Goal: Transaction & Acquisition: Subscribe to service/newsletter

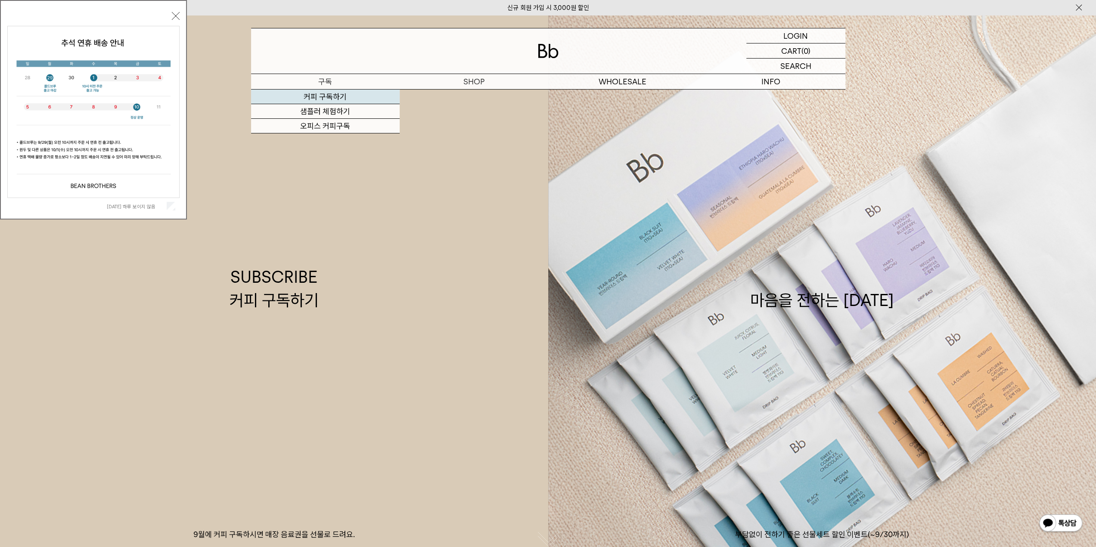
click at [343, 95] on link "커피 구독하기" at bounding box center [325, 97] width 149 height 15
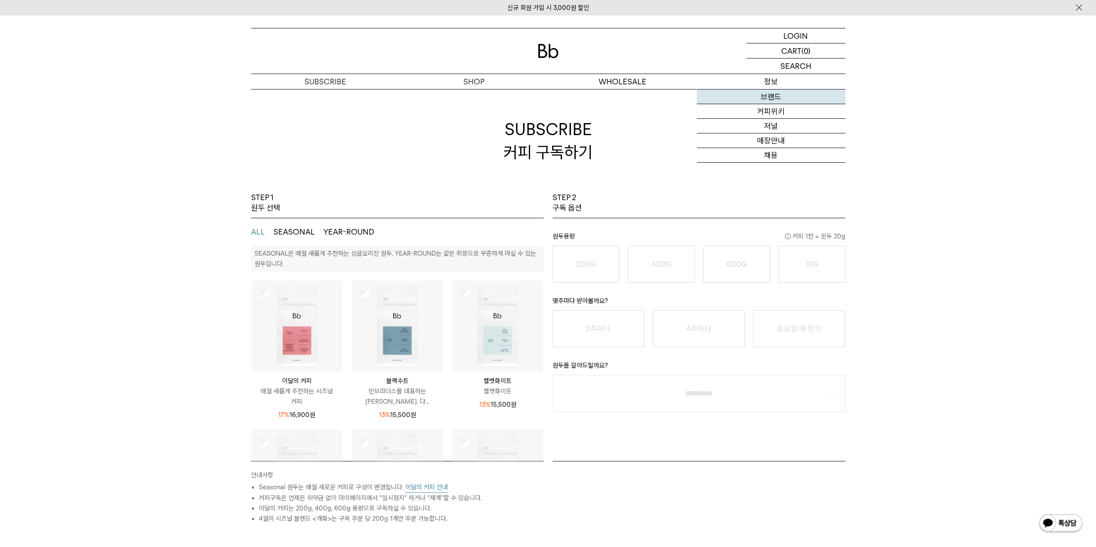
click at [773, 94] on link "브랜드" at bounding box center [771, 97] width 149 height 15
